Goal: Task Accomplishment & Management: Use online tool/utility

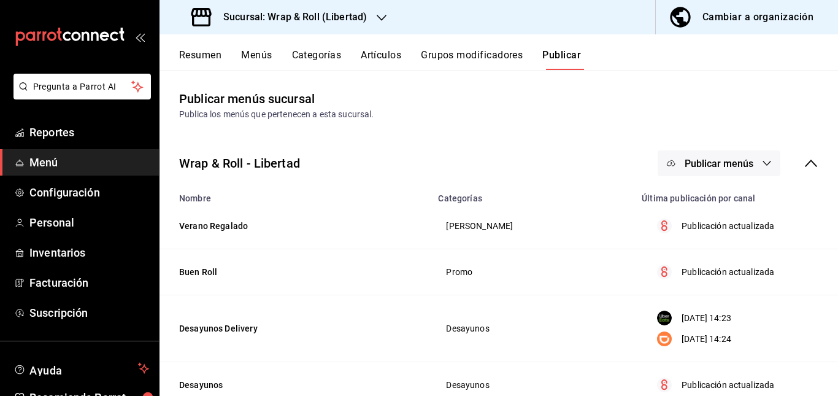
click at [379, 13] on icon "button" at bounding box center [382, 18] width 10 height 10
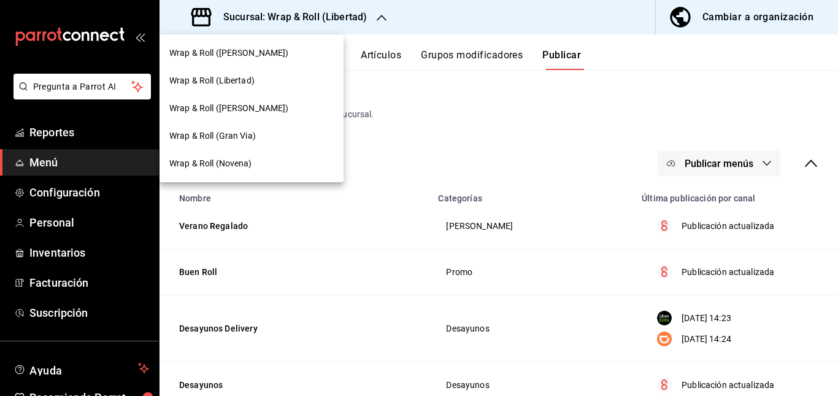
click at [311, 54] on div "Wrap & Roll ([PERSON_NAME])" at bounding box center [251, 53] width 164 height 13
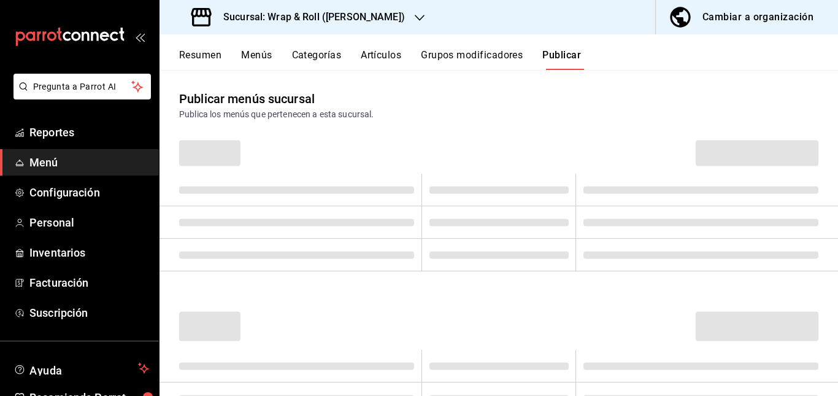
click at [373, 18] on h3 "Sucursal: Wrap & Roll ([PERSON_NAME])" at bounding box center [308, 17] width 191 height 15
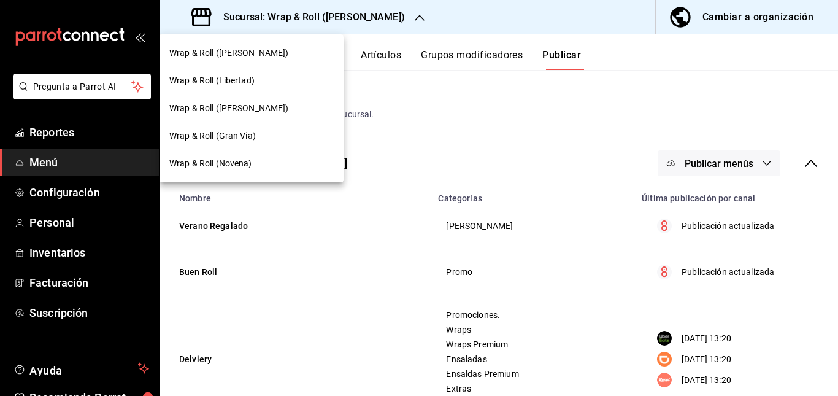
click at [251, 107] on span "Wrap & Roll ([PERSON_NAME])" at bounding box center [229, 108] width 120 height 13
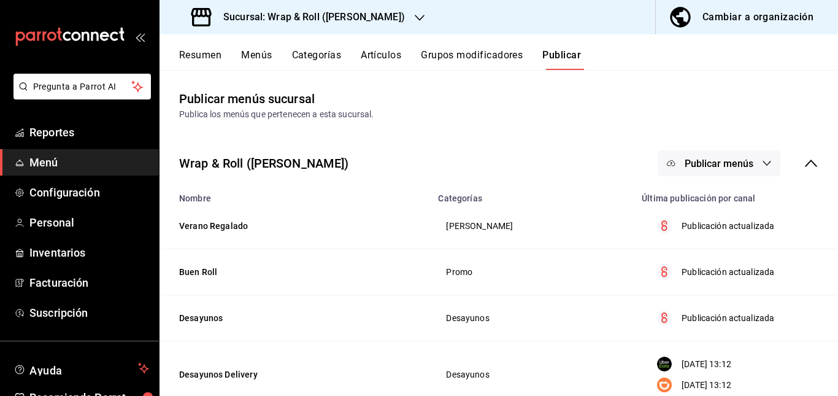
click at [196, 55] on button "Resumen" at bounding box center [200, 59] width 42 height 21
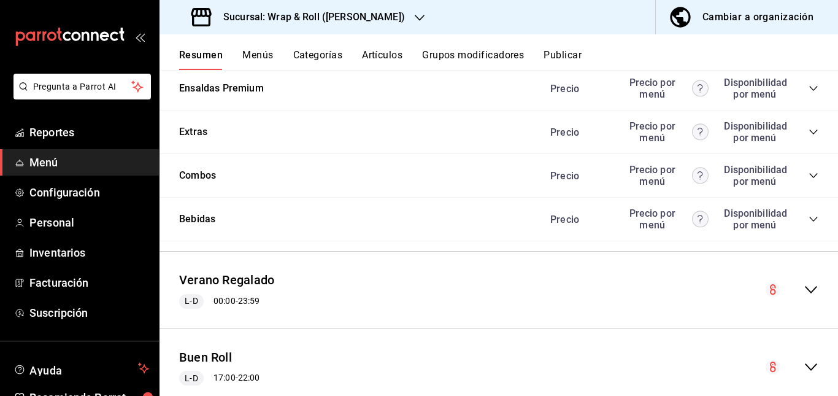
scroll to position [1028, 0]
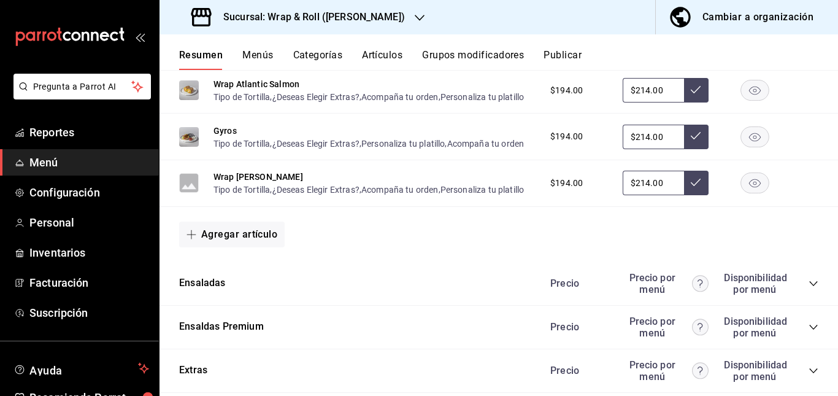
click at [741, 100] on rect "button" at bounding box center [755, 90] width 28 height 20
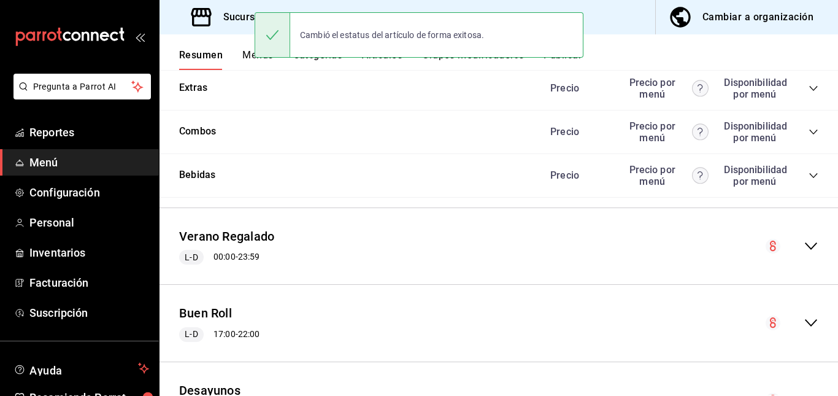
scroll to position [1315, 0]
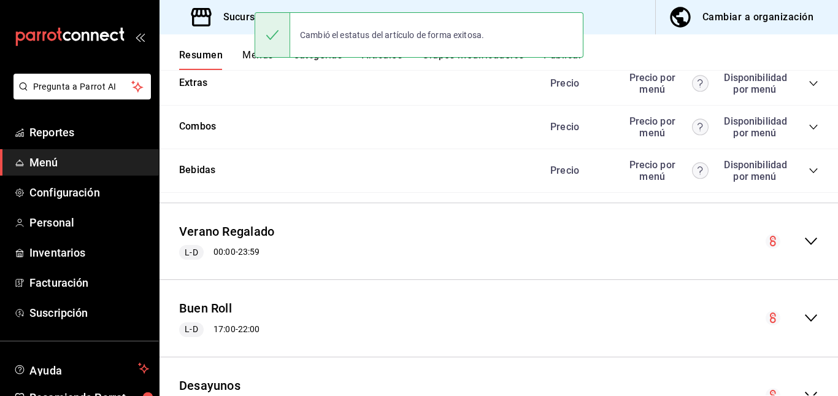
click at [808, 45] on icon "collapse-category-row" at bounding box center [813, 40] width 10 height 10
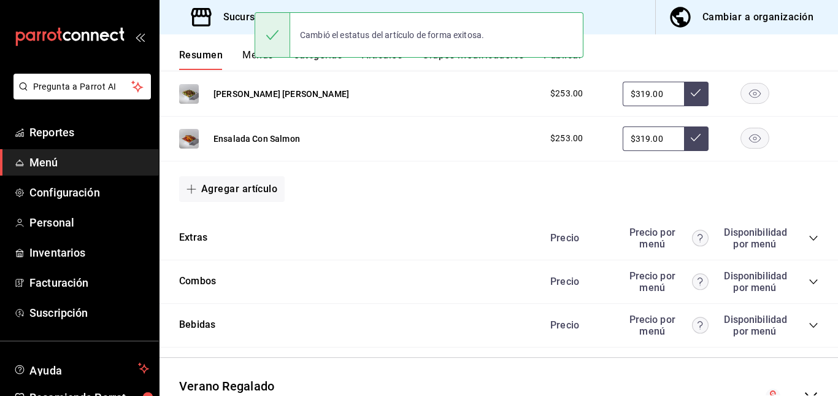
scroll to position [1353, 0]
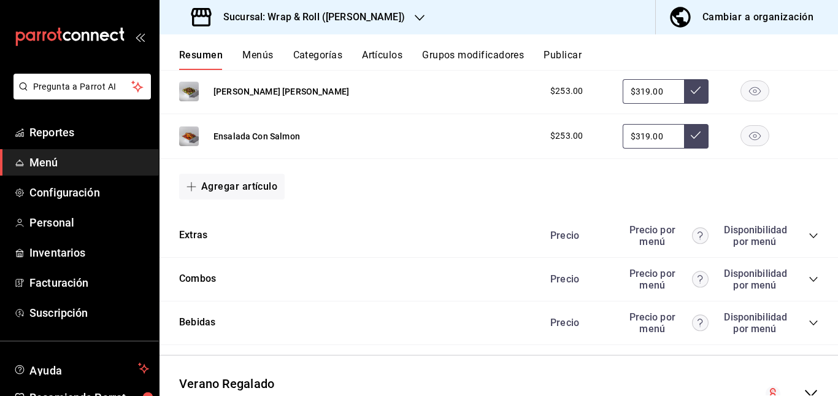
click at [748, 146] on rect "button" at bounding box center [755, 136] width 28 height 20
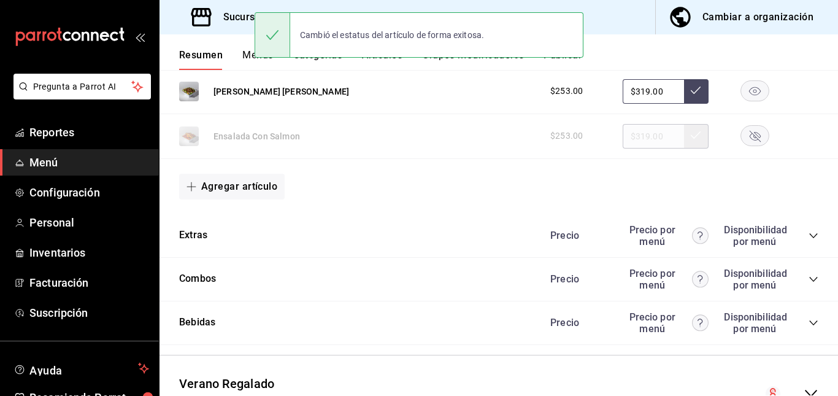
scroll to position [1329, 0]
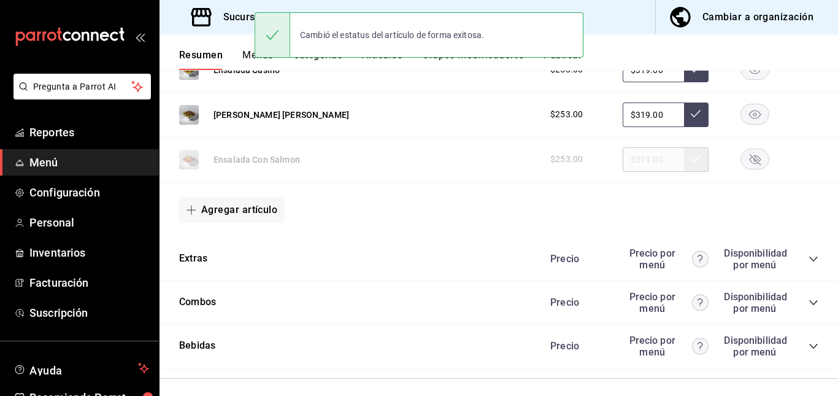
click at [385, 66] on button "Artículos" at bounding box center [382, 59] width 40 height 21
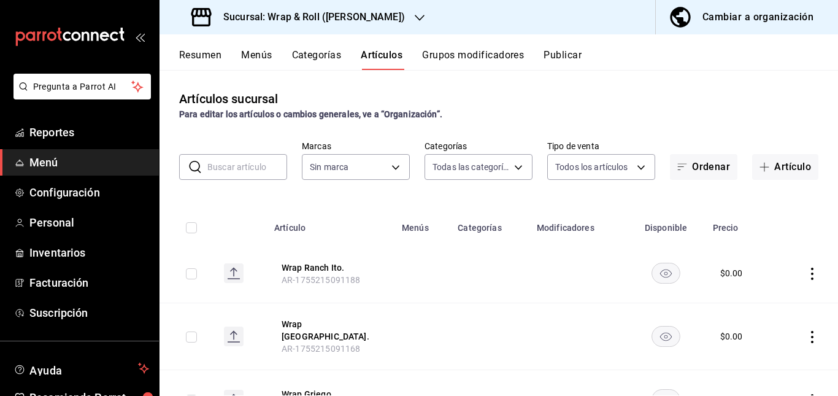
type input "0cffcaa9-173e-47a8-938b-dca6a1bc21d4,b2760ed9-b7b1-4897-8a9f-c9dd110c8266,67b79…"
type input "7d263f60-237b-4a5e-827c-684bea1a4647"
click at [262, 172] on input "text" at bounding box center [247, 167] width 80 height 25
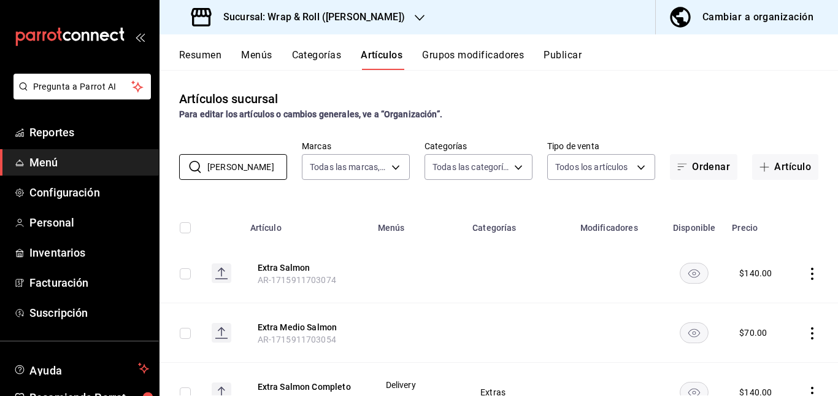
type input "[PERSON_NAME]"
click at [411, 286] on td at bounding box center [417, 274] width 95 height 60
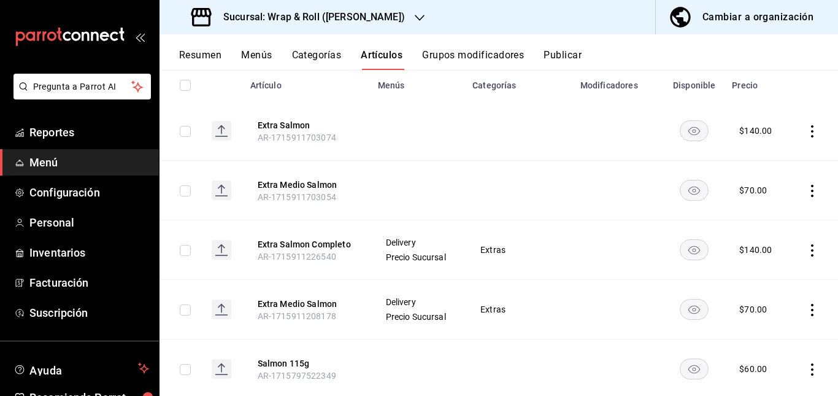
scroll to position [153, 0]
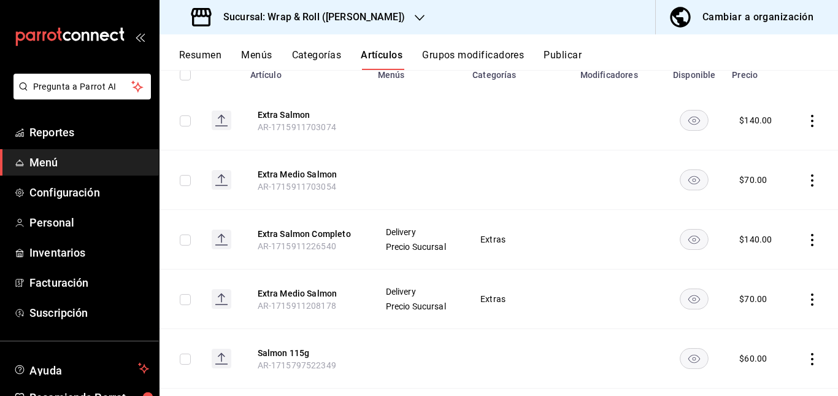
click at [693, 118] on rect "availability-product" at bounding box center [694, 120] width 28 height 20
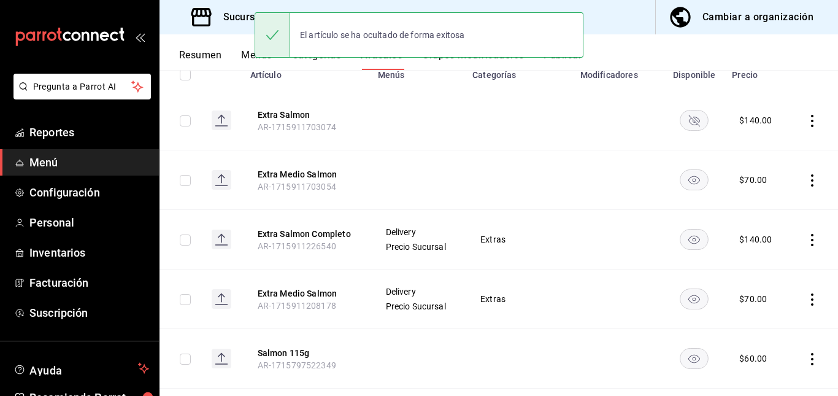
click at [691, 172] on rect "availability-product" at bounding box center [694, 179] width 28 height 20
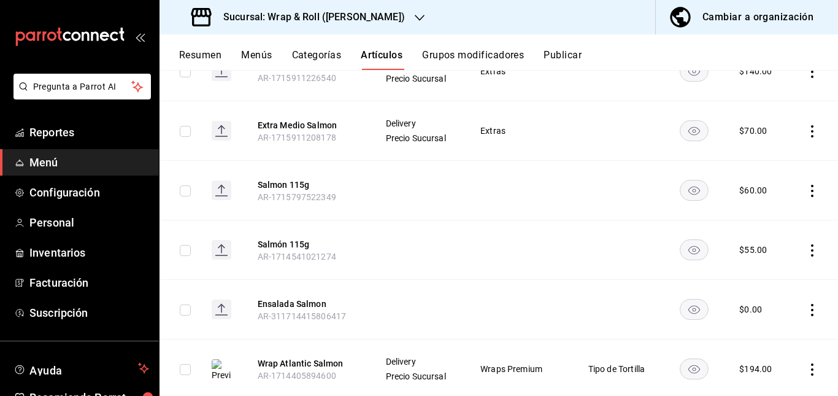
scroll to position [413, 0]
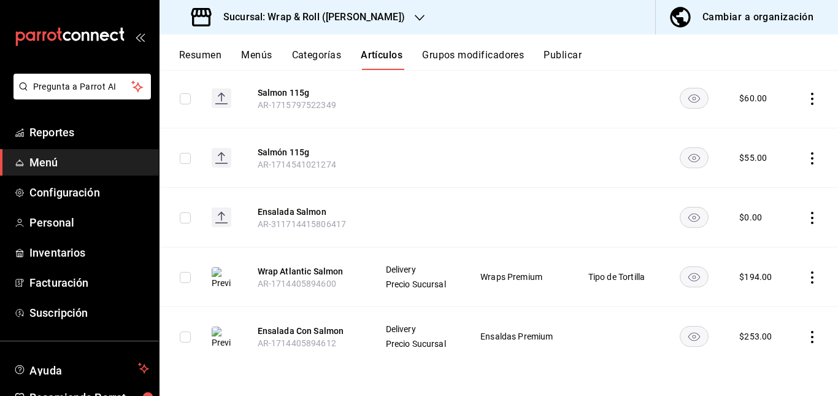
click at [685, 95] on rect "availability-product" at bounding box center [694, 98] width 28 height 20
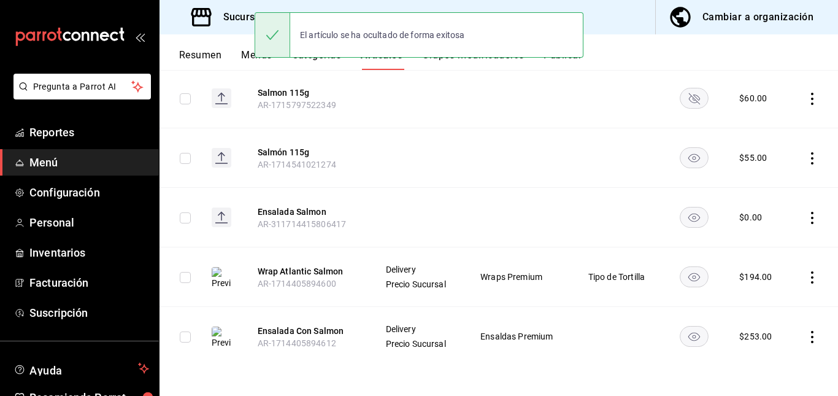
click at [688, 158] on rect "availability-product" at bounding box center [694, 157] width 28 height 20
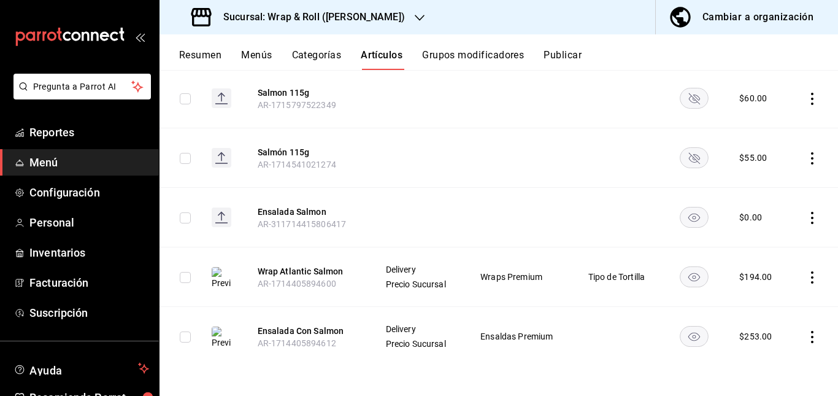
click at [680, 217] on rect "availability-product" at bounding box center [694, 217] width 28 height 20
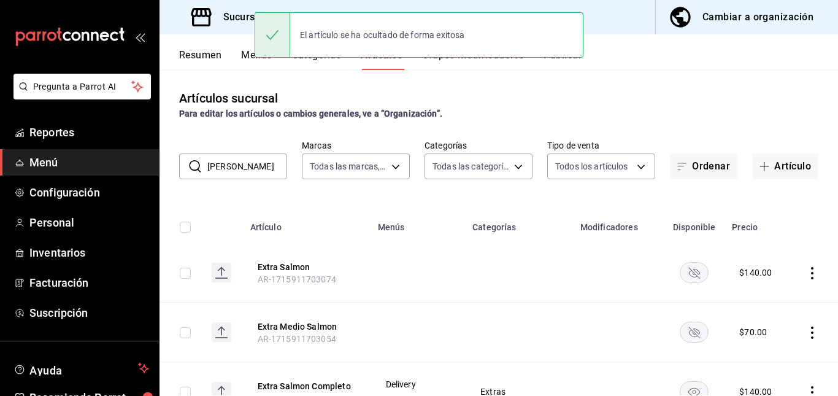
scroll to position [0, 0]
click at [566, 64] on button "Publicar" at bounding box center [562, 59] width 38 height 21
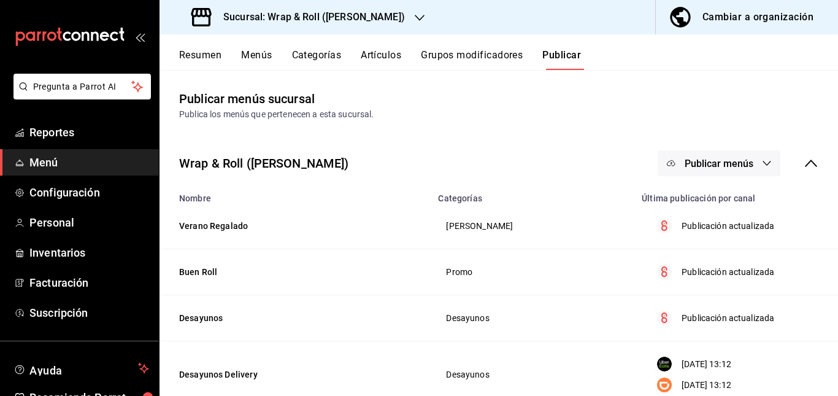
click at [705, 154] on button "Publicar menús" at bounding box center [719, 163] width 123 height 26
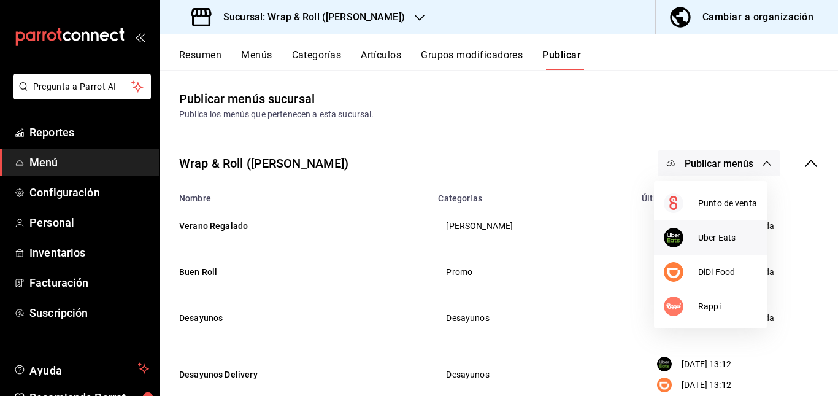
click at [701, 251] on li "Uber Eats" at bounding box center [710, 237] width 113 height 34
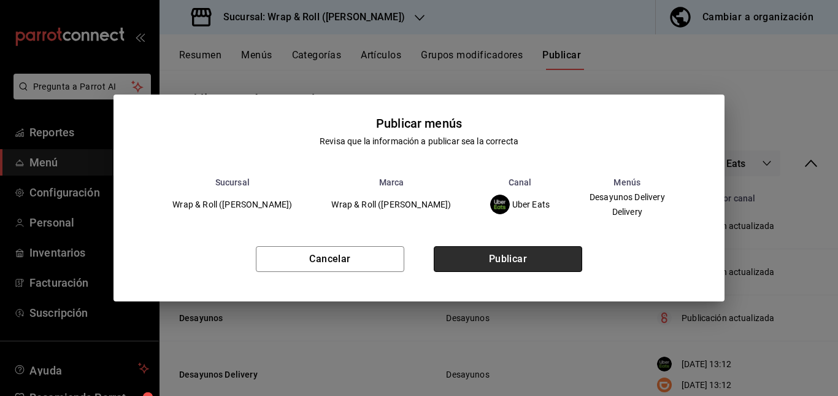
click at [524, 246] on button "Publicar" at bounding box center [508, 259] width 148 height 26
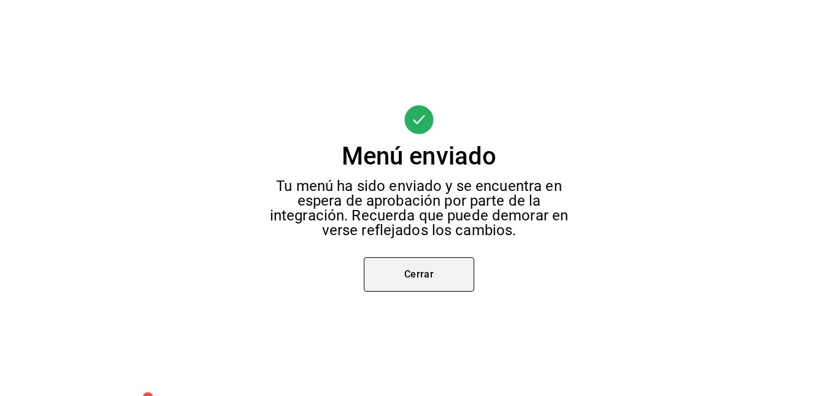
click at [437, 281] on button "Cerrar" at bounding box center [419, 274] width 110 height 34
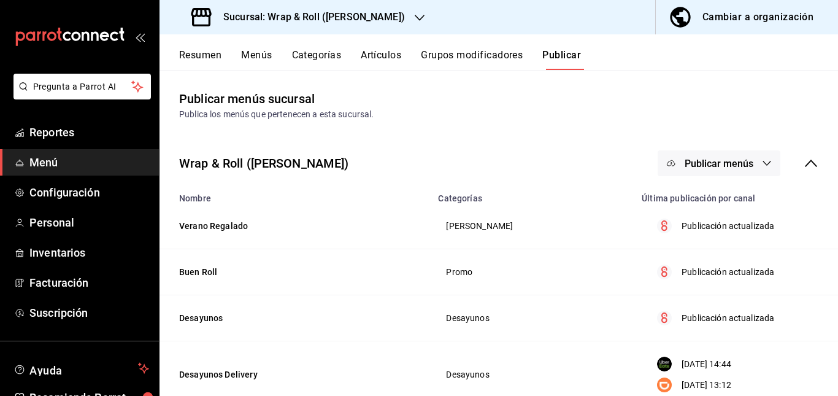
click at [735, 164] on span "Publicar menús" at bounding box center [719, 164] width 69 height 12
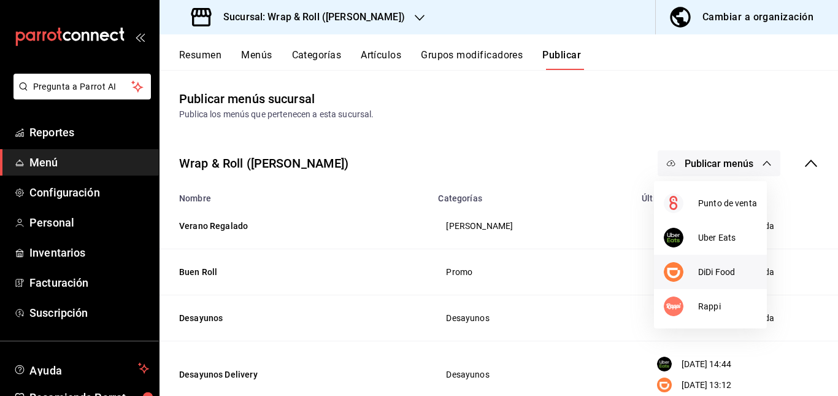
click at [710, 274] on span "DiDi Food" at bounding box center [727, 272] width 59 height 13
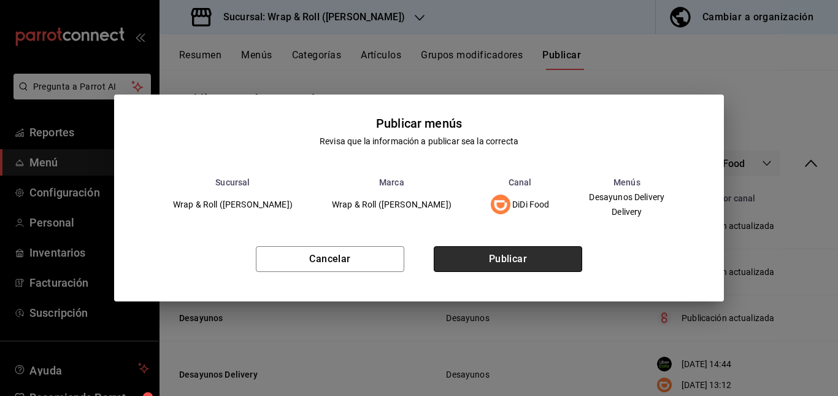
click at [526, 255] on button "Publicar" at bounding box center [508, 259] width 148 height 26
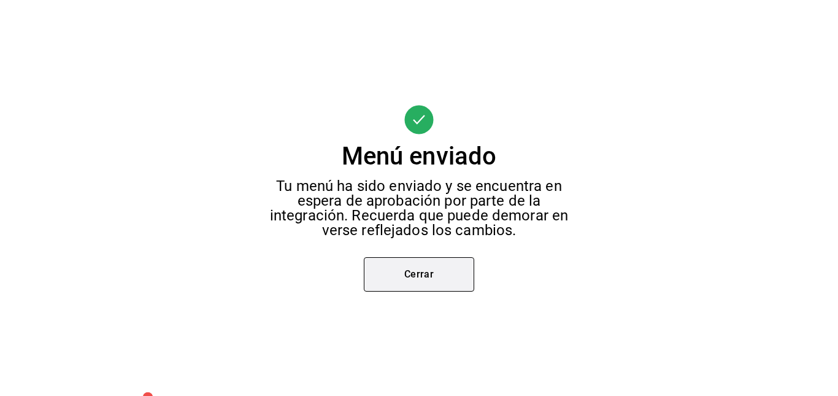
click at [428, 272] on button "Cerrar" at bounding box center [419, 274] width 110 height 34
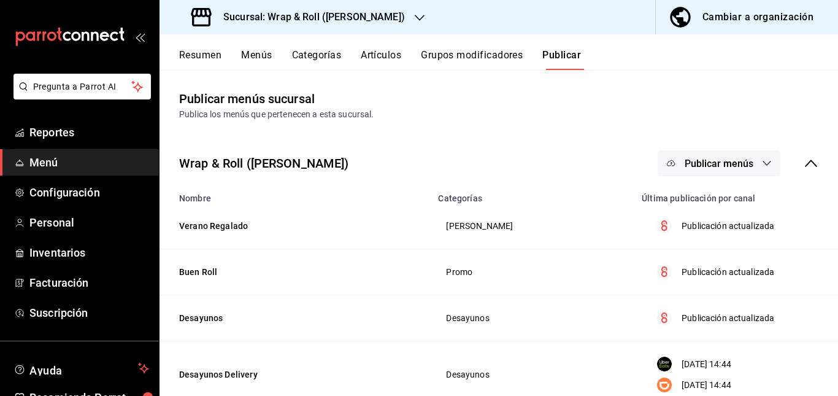
click at [730, 165] on span "Publicar menús" at bounding box center [719, 164] width 69 height 12
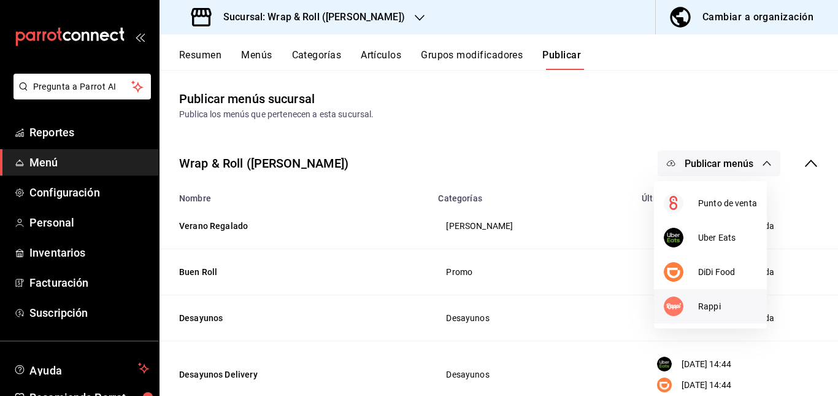
click at [683, 304] on img at bounding box center [674, 306] width 20 height 20
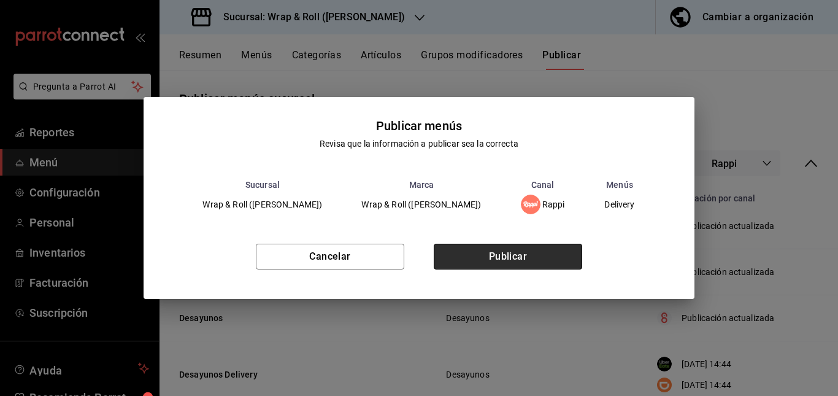
click at [540, 251] on button "Publicar" at bounding box center [508, 257] width 148 height 26
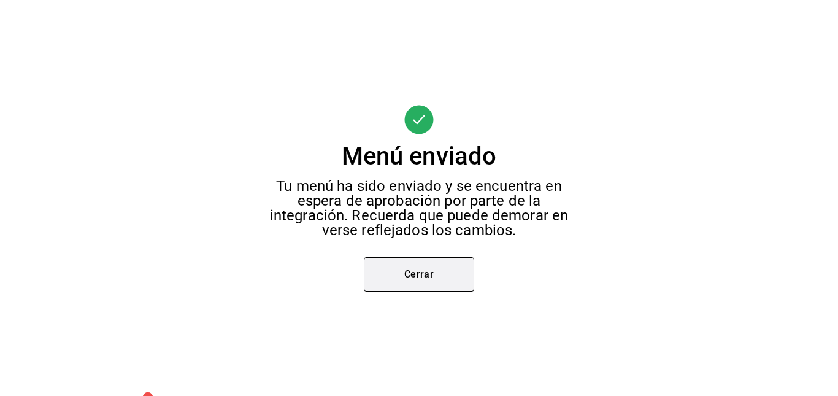
click at [414, 278] on button "Cerrar" at bounding box center [419, 274] width 110 height 34
